Goal: Task Accomplishment & Management: Manage account settings

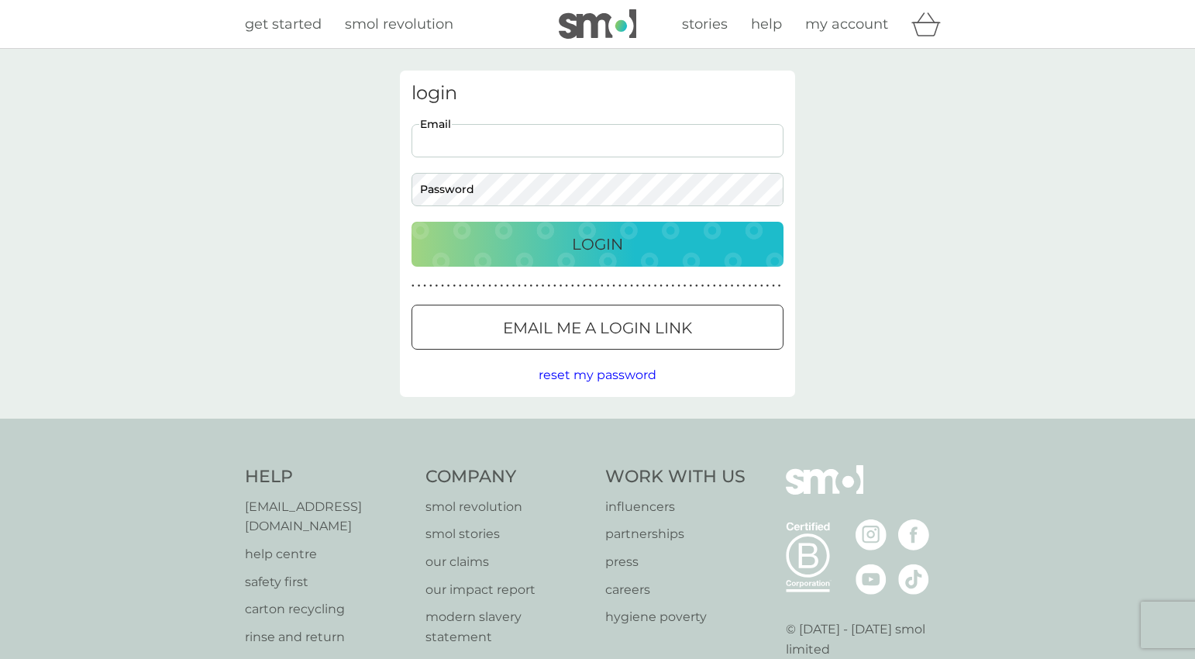
click at [541, 140] on input "Email" at bounding box center [597, 140] width 372 height 33
type input "annakedmondson@gmail.com"
click at [411, 222] on button "Login" at bounding box center [597, 244] width 372 height 45
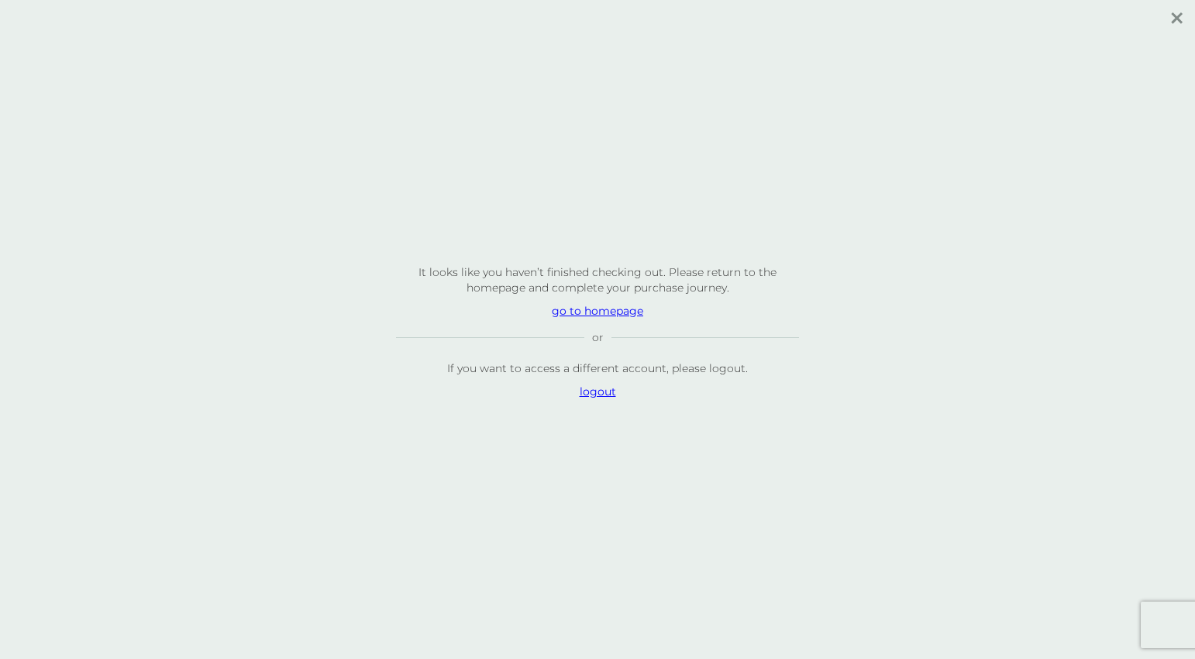
click at [608, 311] on p "go to homepage" at bounding box center [597, 310] width 403 height 15
